Goal: Book appointment/travel/reservation

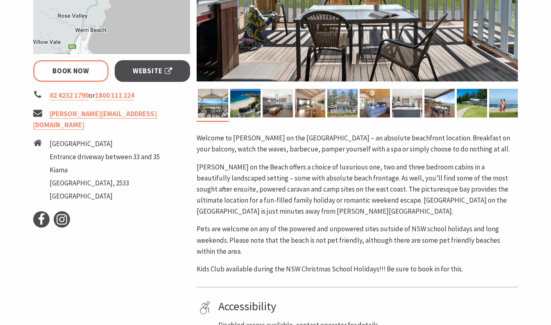
scroll to position [282, 0]
select select "3"
select select "2"
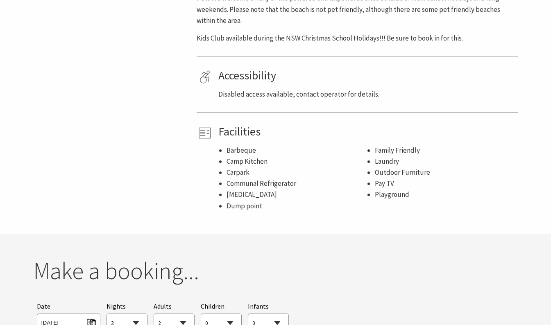
scroll to position [568, 0]
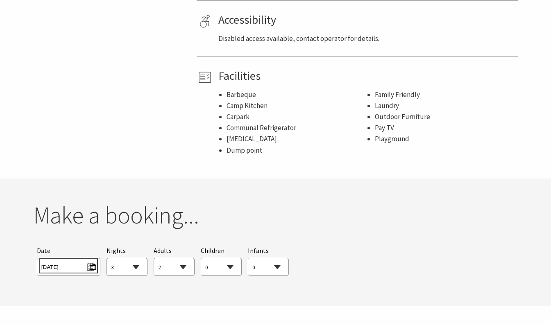
click at [91, 266] on span "[DATE]" at bounding box center [68, 265] width 54 height 11
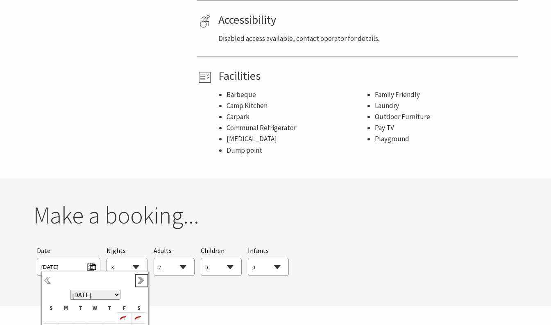
click at [141, 278] on link "Next" at bounding box center [141, 280] width 9 height 9
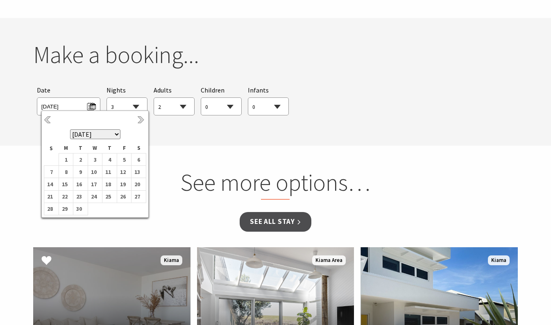
scroll to position [732, 0]
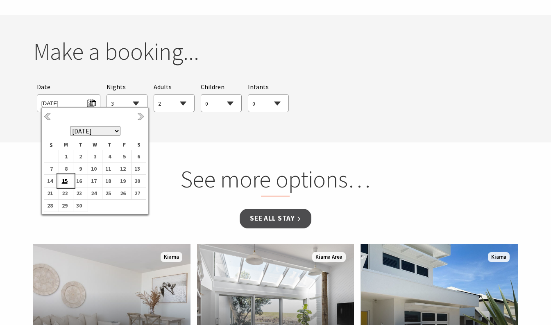
click at [65, 182] on b "15" at bounding box center [64, 181] width 11 height 11
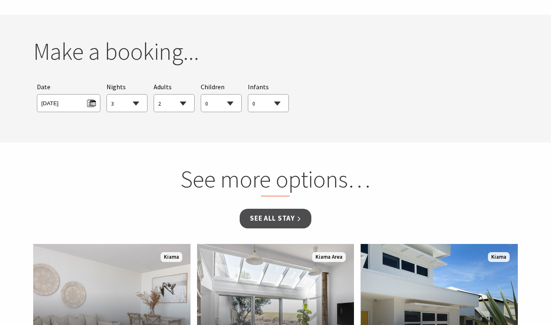
click at [138, 99] on select "1 2 3 4 5 6 7 8 9 10 11 12 13 14 15 16 17 18 19 20 21 22 23 24 25 26 27 28 29 30" at bounding box center [127, 104] width 40 height 18
click at [107, 95] on select "1 2 3 4 5 6 7 8 9 10 11 12 13 14 15 16 17 18 19 20 21 22 23 24 25 26 27 28 29 30" at bounding box center [127, 104] width 40 height 18
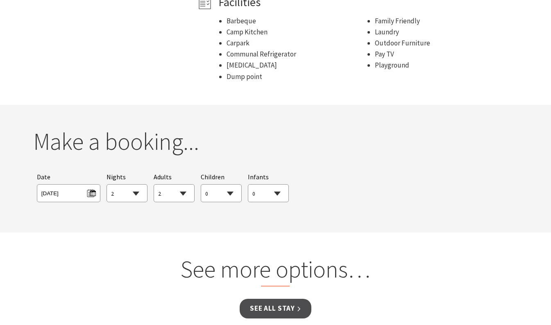
scroll to position [609, 0]
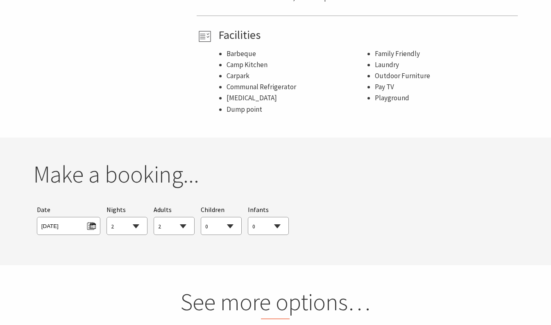
click at [137, 228] on select "1 2 3 4 5 6 7 8 9 10 11 12 13 14 15 16 17 18 19 20 21 22 23 24 25 26 27 28 29 30" at bounding box center [127, 226] width 40 height 18
click at [107, 217] on select "1 2 3 4 5 6 7 8 9 10 11 12 13 14 15 16 17 18 19 20 21 22 23 24 25 26 27 28 29 30" at bounding box center [127, 226] width 40 height 18
click at [402, 235] on div "Searching for Accommodation Tours Events Car Hire Packages Date [DATE] Nights 1…" at bounding box center [275, 220] width 485 height 38
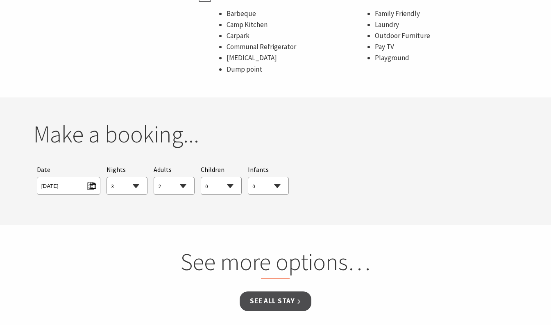
scroll to position [650, 0]
click at [133, 183] on select "1 2 3 4 5 6 7 8 9 10 11 12 13 14 15 16 17 18 19 20 21 22 23 24 25 26 27 28 29 30" at bounding box center [127, 185] width 40 height 18
click at [107, 176] on select "1 2 3 4 5 6 7 8 9 10 11 12 13 14 15 16 17 18 19 20 21 22 23 24 25 26 27 28 29 30" at bounding box center [127, 185] width 40 height 18
click at [391, 156] on div "Make a booking... Searching for Accommodation Tours Events Car Hire Packages Da…" at bounding box center [275, 160] width 491 height 83
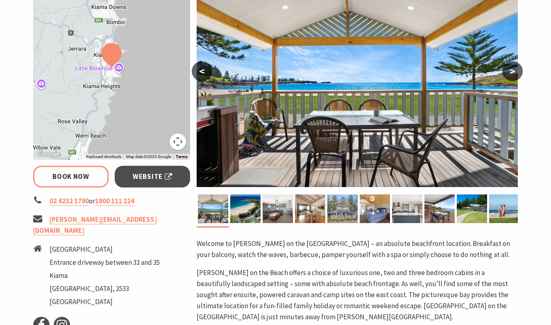
scroll to position [200, 0]
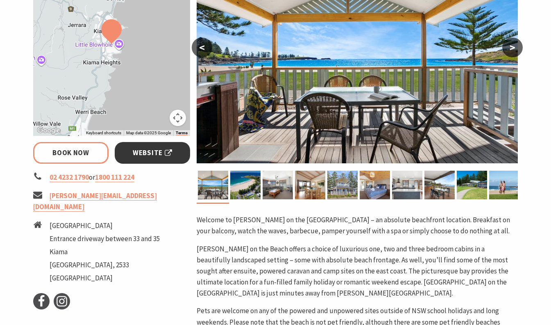
click at [144, 152] on span "Website" at bounding box center [152, 152] width 39 height 11
select select "2"
